Goal: Check status: Check status

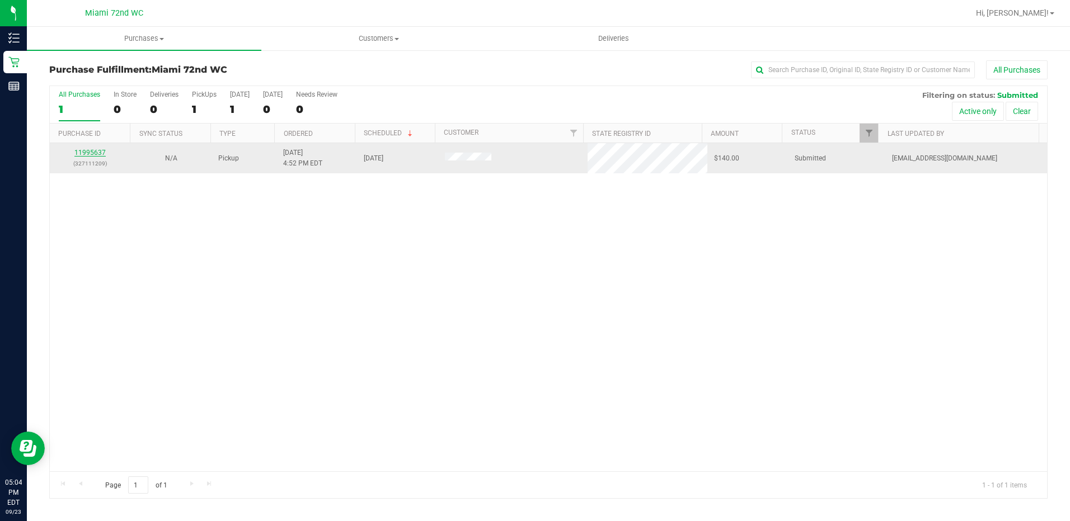
click at [81, 149] on link "11995637" at bounding box center [89, 153] width 31 height 8
click at [91, 156] on link "11995637" at bounding box center [89, 153] width 31 height 8
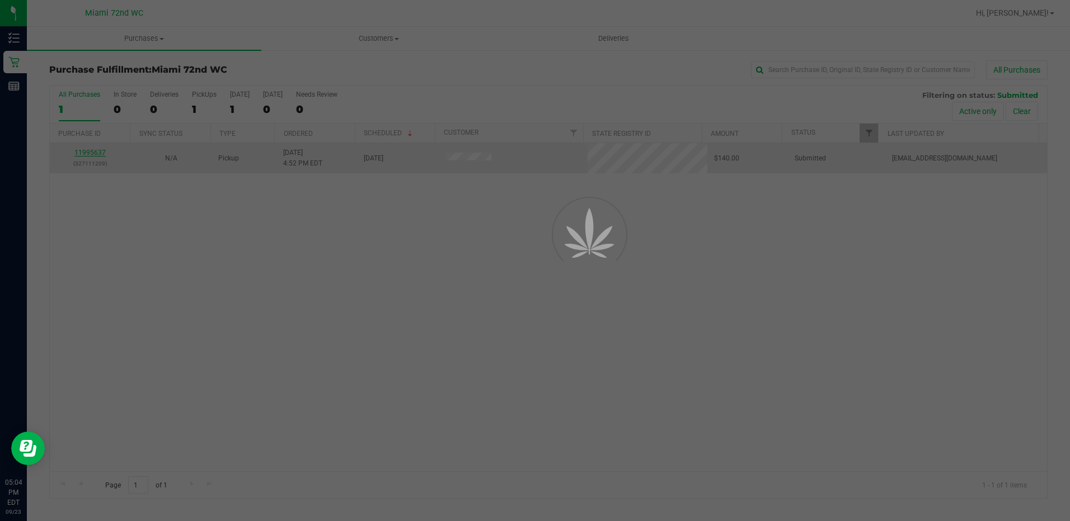
click at [91, 149] on div at bounding box center [535, 260] width 1070 height 521
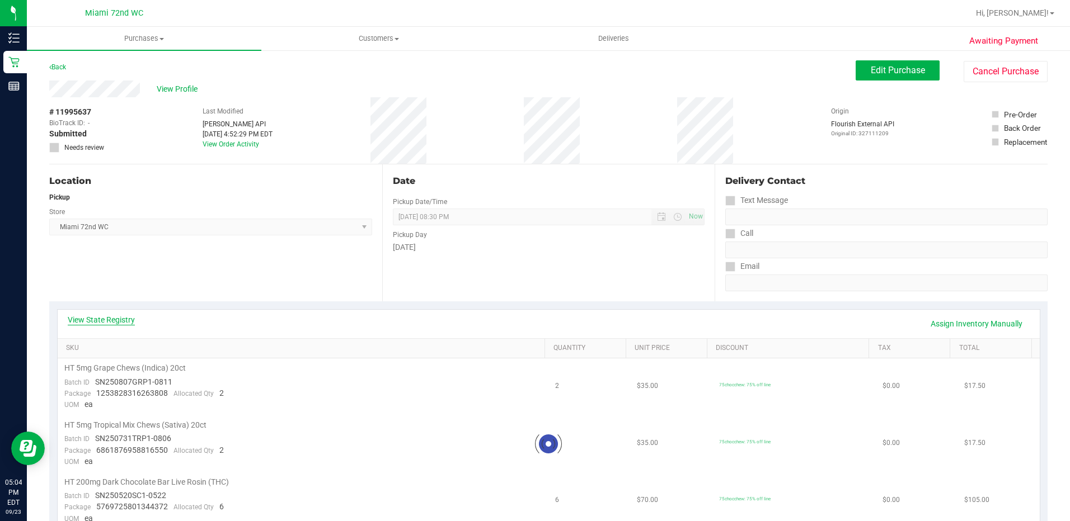
click at [122, 318] on link "View State Registry" at bounding box center [101, 319] width 67 height 11
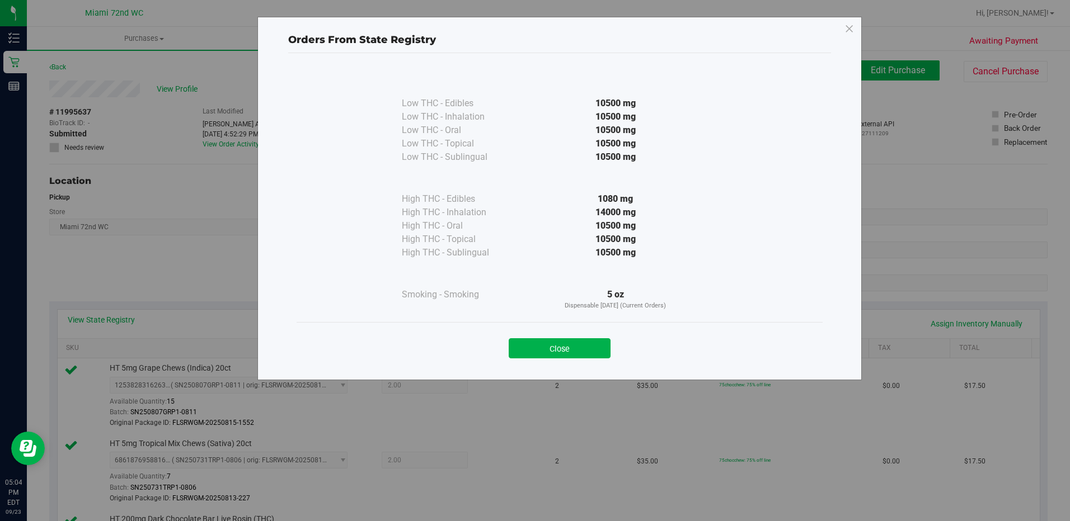
click at [562, 363] on div "Close" at bounding box center [560, 344] width 526 height 45
drag, startPoint x: 562, startPoint y: 356, endPoint x: 567, endPoint y: 350, distance: 7.2
click at [562, 355] on button "Close" at bounding box center [560, 348] width 102 height 20
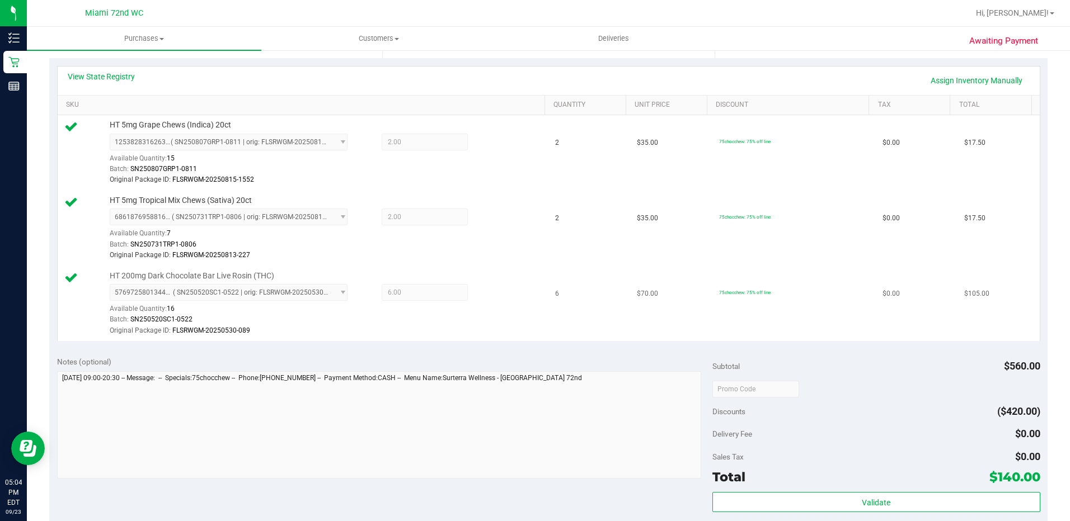
scroll to position [224, 0]
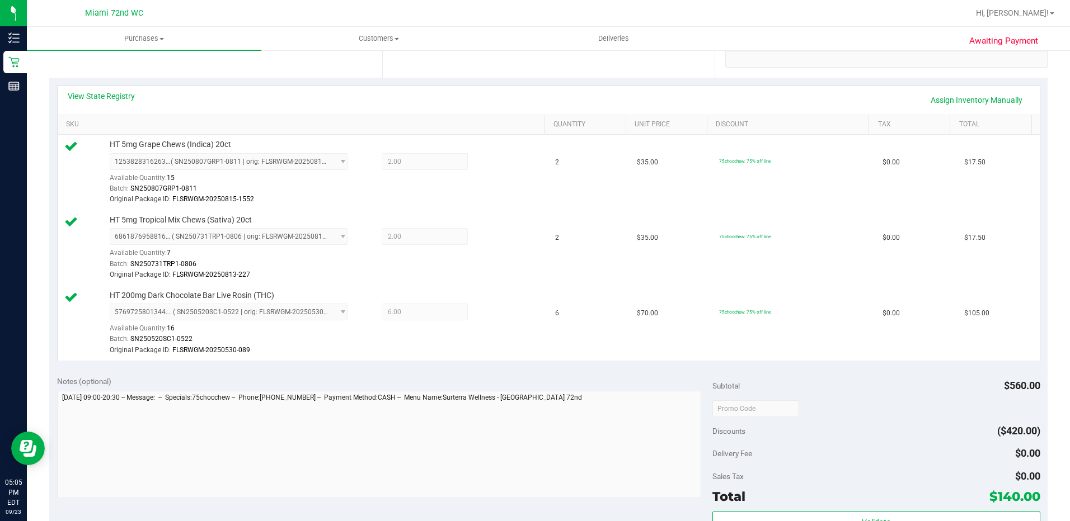
click at [114, 82] on div "View State Registry Assign Inventory Manually SKU Quantity Unit Price Discount …" at bounding box center [548, 223] width 998 height 290
click at [110, 90] on div "View State Registry Assign Inventory Manually" at bounding box center [549, 100] width 982 height 29
click at [110, 92] on link "View State Registry" at bounding box center [101, 96] width 67 height 11
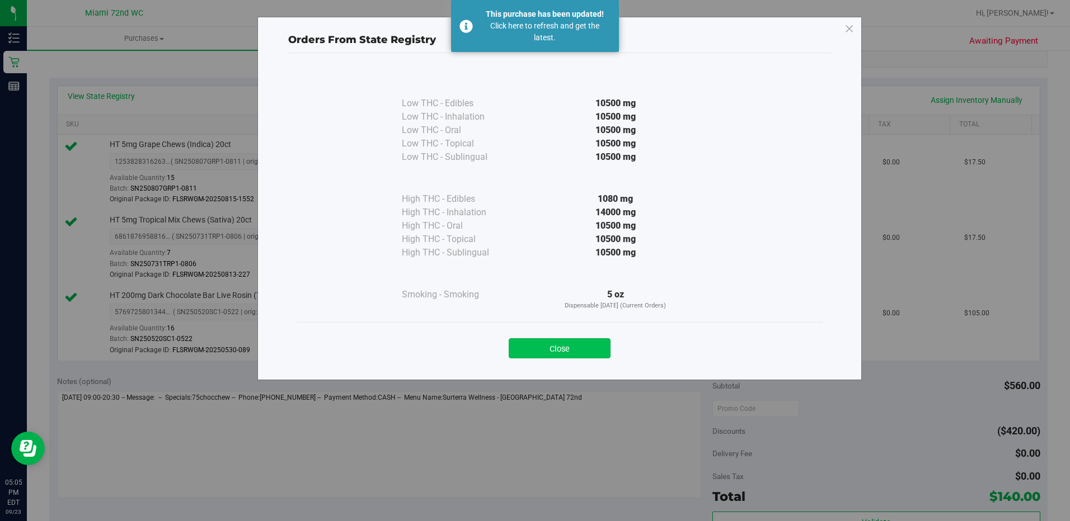
click at [565, 348] on button "Close" at bounding box center [560, 348] width 102 height 20
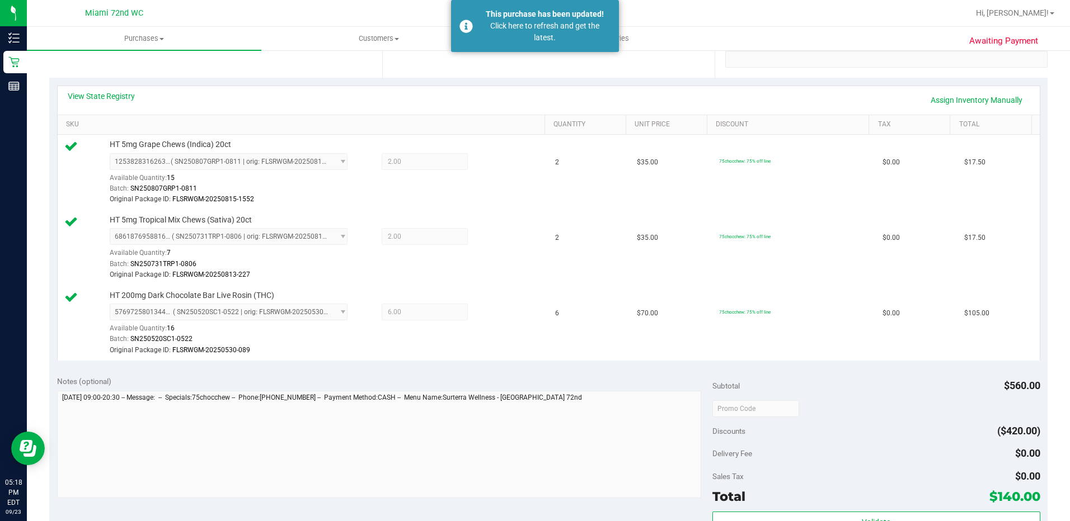
click at [1042, 23] on div "Hi, [PERSON_NAME]!" at bounding box center [1016, 13] width 96 height 22
click at [1044, 11] on span "Hi, [PERSON_NAME]!" at bounding box center [1012, 12] width 73 height 9
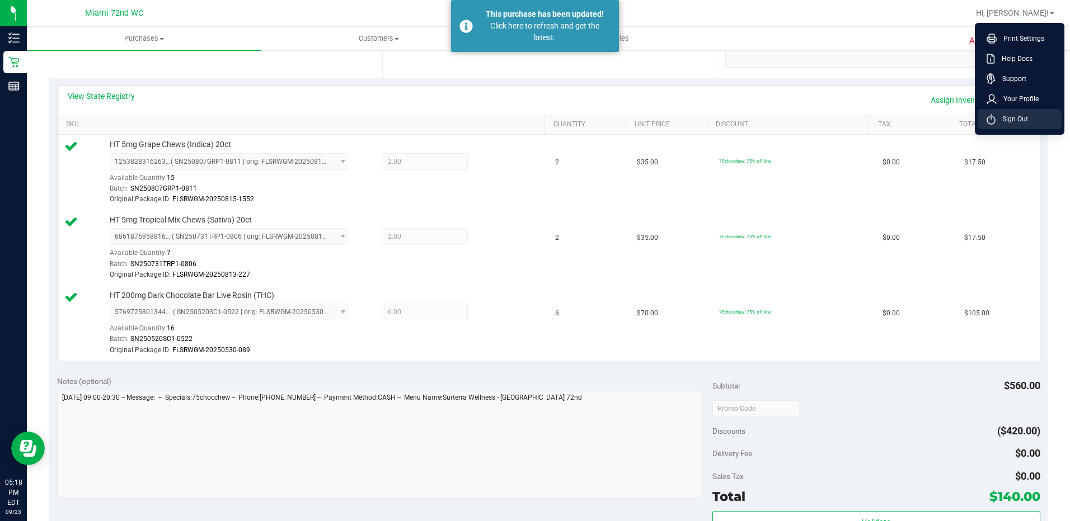
click at [995, 122] on span "Sign Out" at bounding box center [1011, 119] width 32 height 11
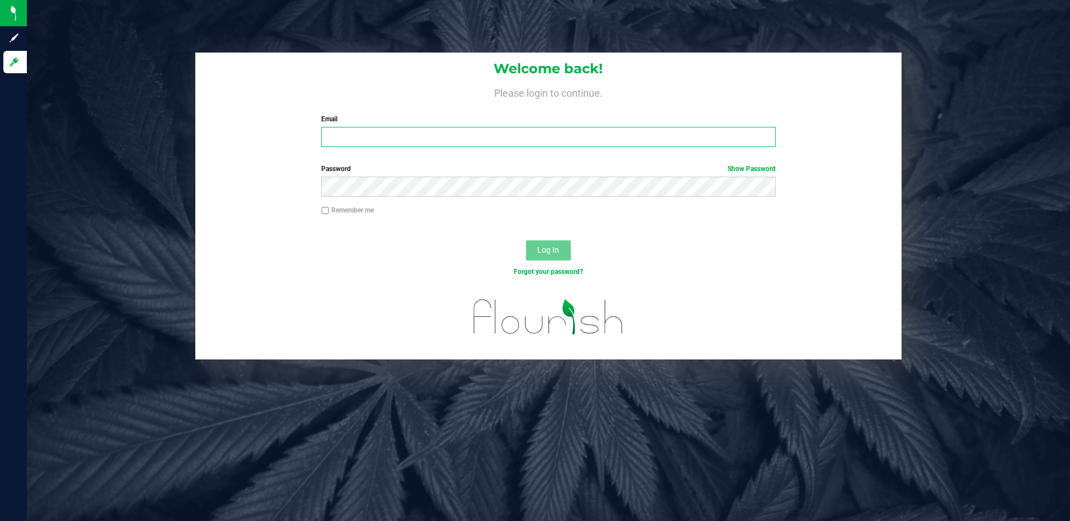
click at [390, 128] on input "Email" at bounding box center [548, 137] width 454 height 20
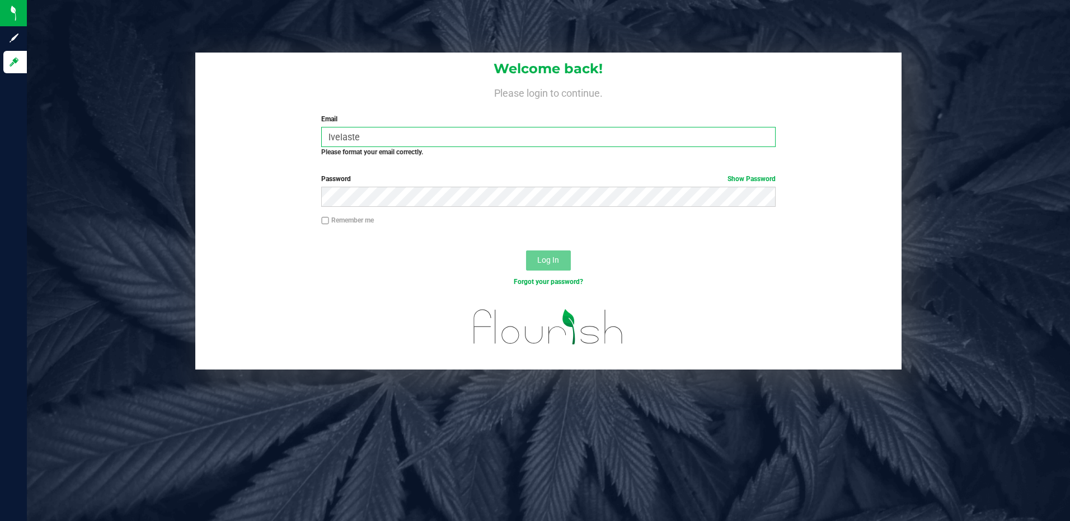
type input "[EMAIL_ADDRESS][DOMAIN_NAME]"
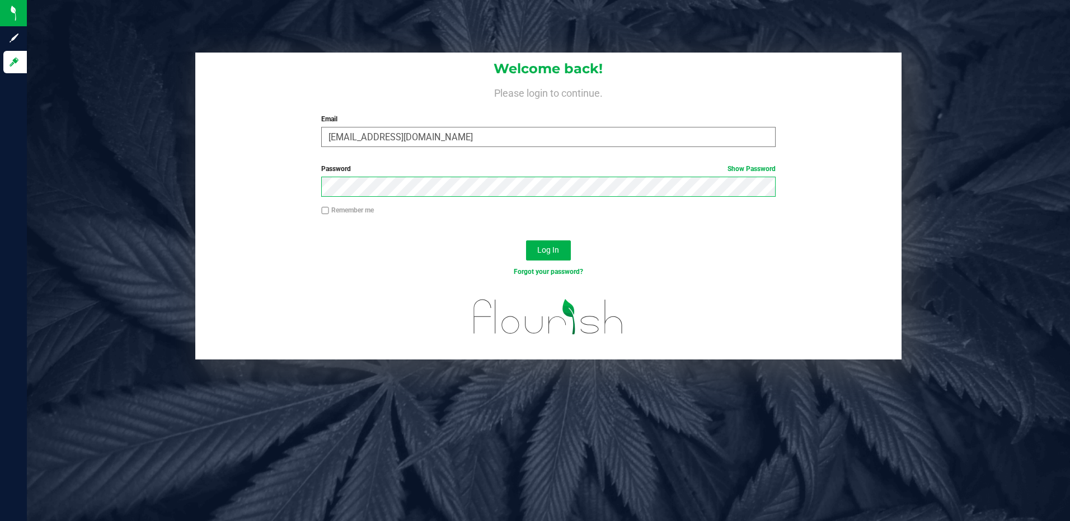
click at [526, 241] on button "Log In" at bounding box center [548, 251] width 45 height 20
